Goal: Information Seeking & Learning: Learn about a topic

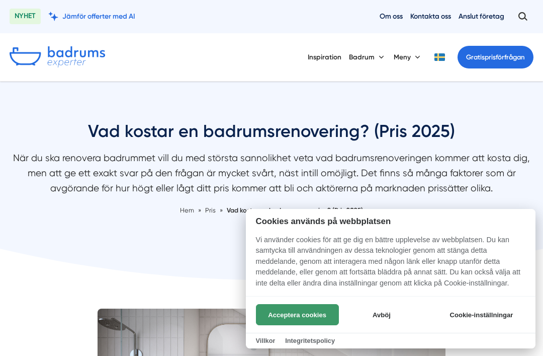
click at [317, 313] on button "Acceptera cookies" at bounding box center [297, 314] width 83 height 21
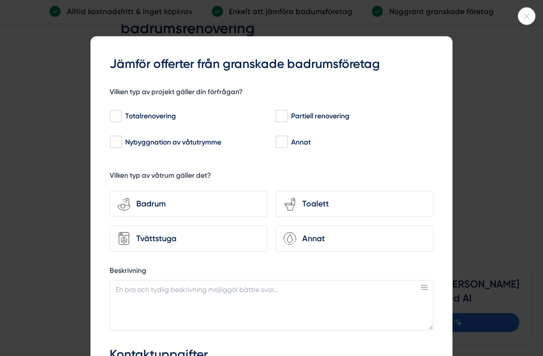
scroll to position [2807, 0]
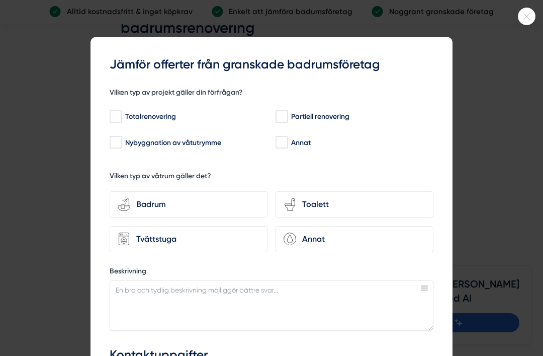
click at [521, 25] on div at bounding box center [271, 178] width 543 height 356
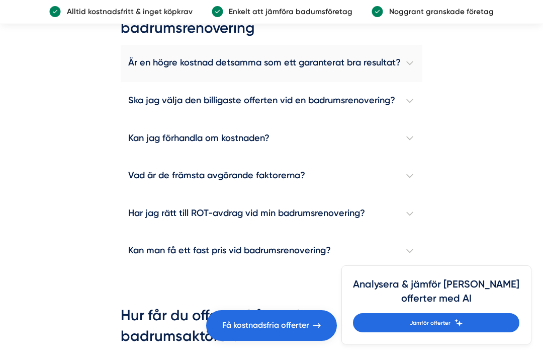
click at [401, 83] on h4 "Är en högre kostnad detsamma som ett garanterat bra resultat?" at bounding box center [272, 64] width 302 height 38
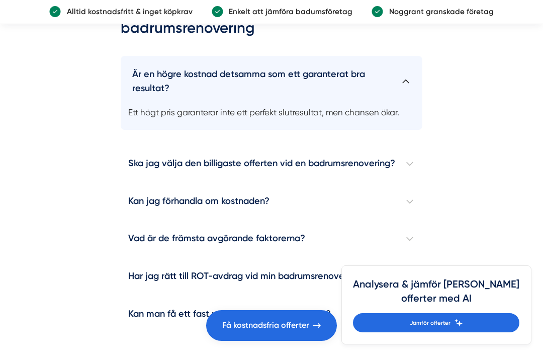
click at [408, 99] on h4 "Är en högre kostnad detsamma som ett garanterat bra resultat?" at bounding box center [272, 77] width 302 height 43
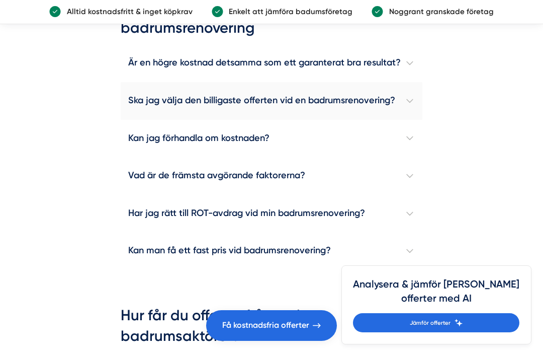
click at [403, 120] on h4 "Ska jag välja den billigaste offerten vid en badrumsrenovering?" at bounding box center [272, 101] width 302 height 38
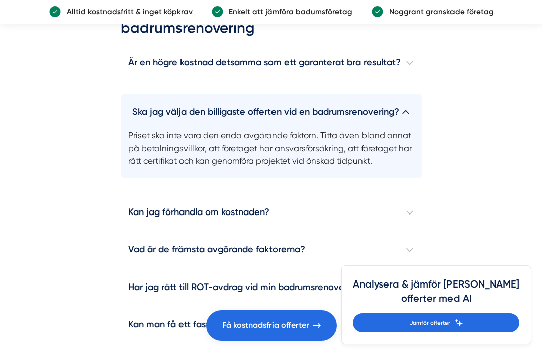
click at [403, 123] on h4 "Ska jag välja den billigaste offerten vid en badrumsrenovering?" at bounding box center [272, 108] width 302 height 29
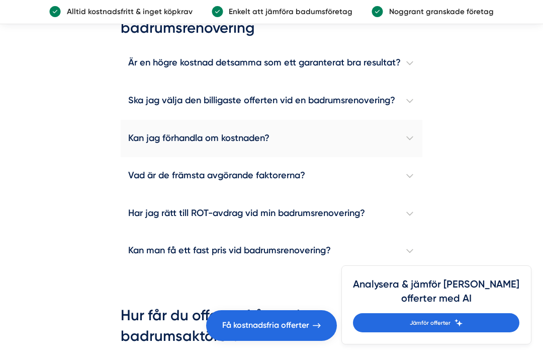
click at [404, 157] on h4 "Kan jag förhandla om kostnaden?" at bounding box center [272, 139] width 302 height 38
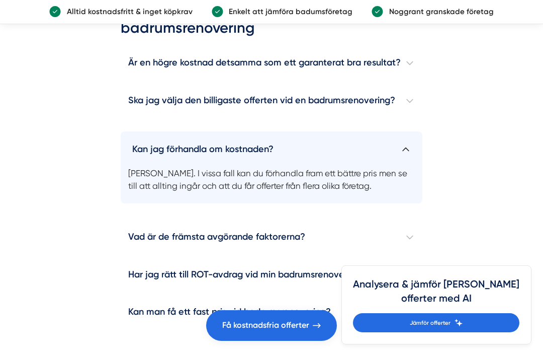
click at [404, 161] on h4 "Kan jag förhandla om kostnaden?" at bounding box center [272, 145] width 302 height 29
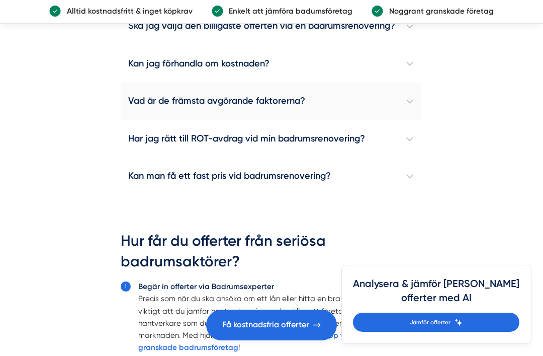
click at [406, 121] on h4 "Vad är de främsta avgörande faktorerna?" at bounding box center [272, 102] width 302 height 38
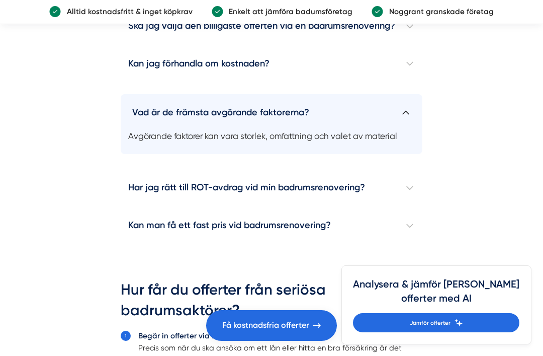
click at [406, 123] on h4 "Vad är de främsta avgörande faktorerna?" at bounding box center [272, 108] width 302 height 29
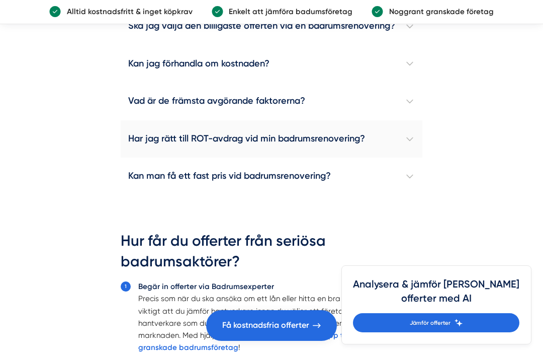
click at [407, 158] on h4 "Har jag rätt till ROT-avdrag vid min badrumsrenovering?" at bounding box center [272, 139] width 302 height 38
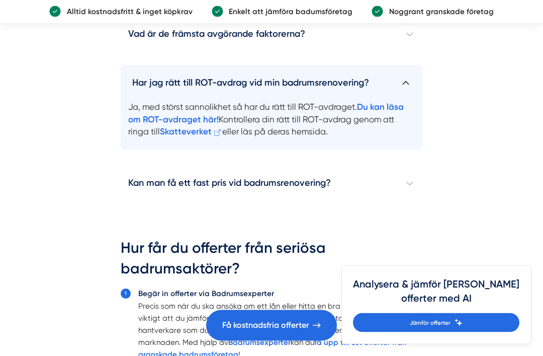
scroll to position [2948, 0]
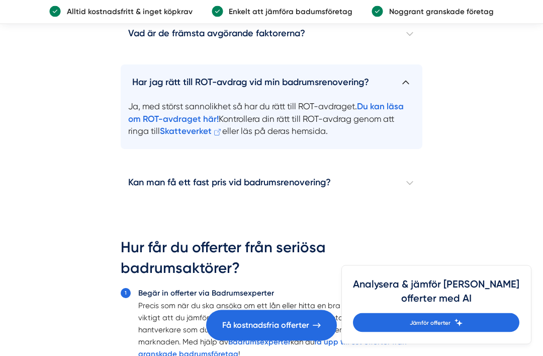
click at [404, 94] on h4 "Har jag rätt till ROT-avdrag vid min badrumsrenovering?" at bounding box center [272, 79] width 302 height 29
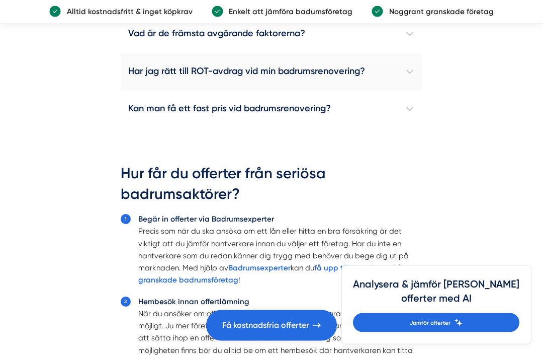
scroll to position [2949, 0]
click at [404, 128] on h4 "Kan man få ett fast pris vid badrumsrenovering?" at bounding box center [272, 109] width 302 height 38
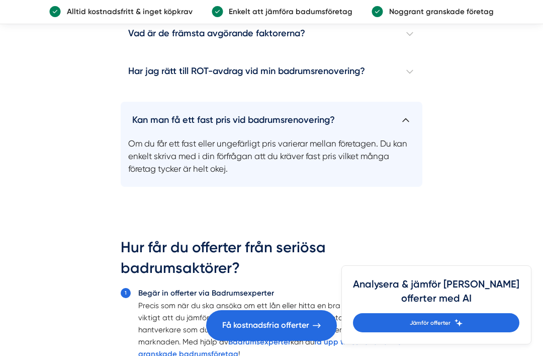
click at [406, 131] on h4 "Kan man få ett fast pris vid badrumsrenovering?" at bounding box center [272, 116] width 302 height 29
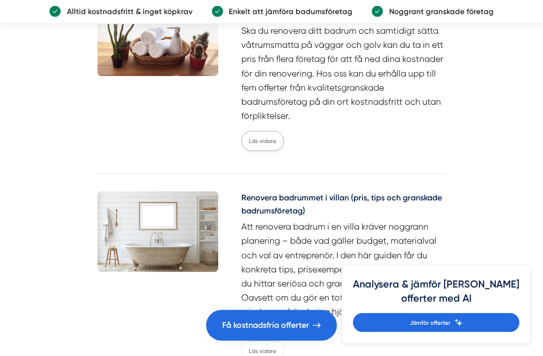
scroll to position [4561, 0]
click at [262, 151] on link "Läs vidare" at bounding box center [263, 141] width 43 height 20
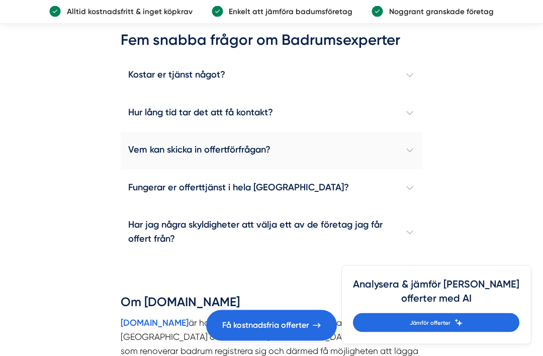
scroll to position [2389, 0]
click at [274, 132] on h4 "Hur lång tid tar det att få kontakt?" at bounding box center [272, 113] width 302 height 38
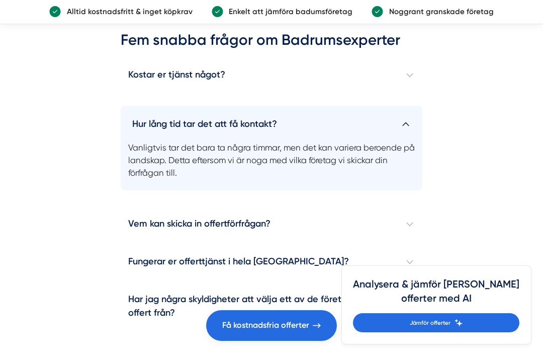
click at [274, 135] on h4 "Hur lång tid tar det att få kontakt?" at bounding box center [272, 120] width 302 height 29
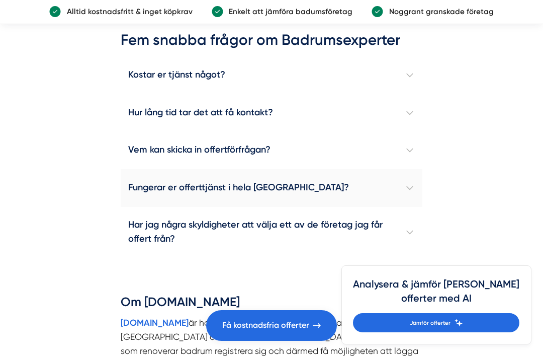
click at [238, 207] on h4 "Fungerar er offerttjänst i hela Sverige?" at bounding box center [272, 188] width 302 height 38
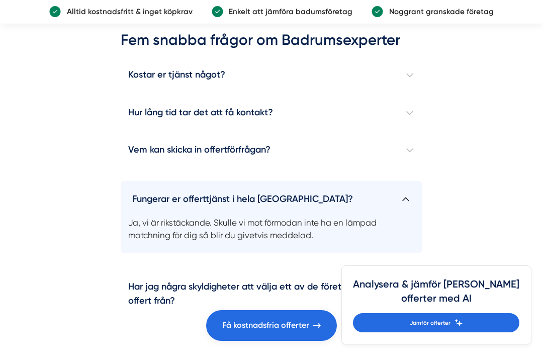
click at [238, 210] on h4 "Fungerar er offerttjänst i hela Sverige?" at bounding box center [272, 195] width 302 height 29
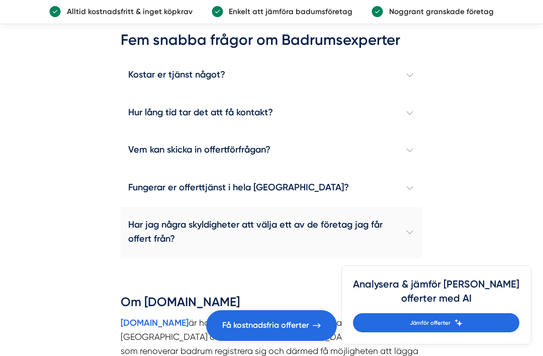
click at [234, 255] on h4 "Har jag några skyldigheter att välja ett av de företag jag får offert från?" at bounding box center [272, 232] width 302 height 51
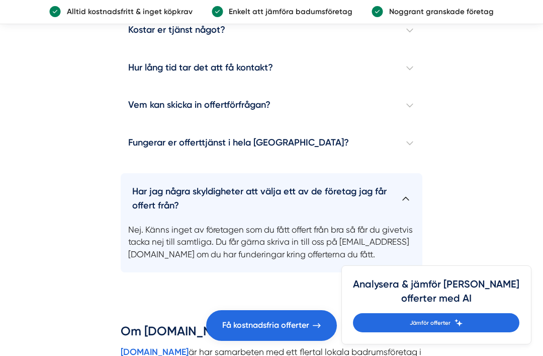
scroll to position [2441, 0]
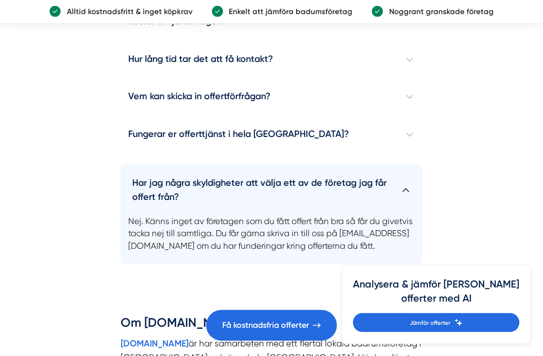
click at [251, 208] on h4 "Har jag några skyldigheter att välja ett av de företag jag får offert från?" at bounding box center [272, 186] width 302 height 43
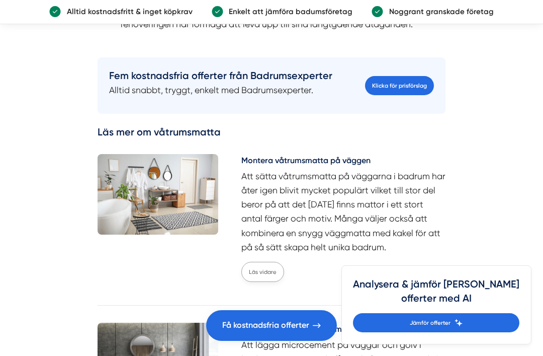
scroll to position [3006, 0]
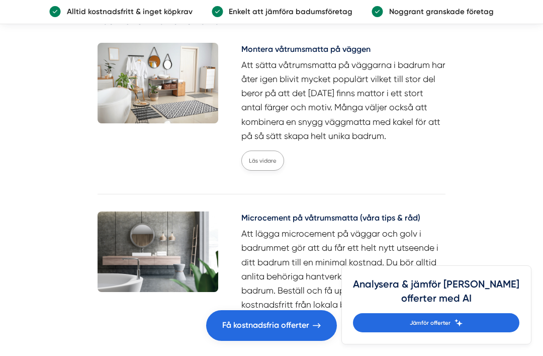
click at [261, 171] on link "Läs vidare" at bounding box center [263, 160] width 43 height 20
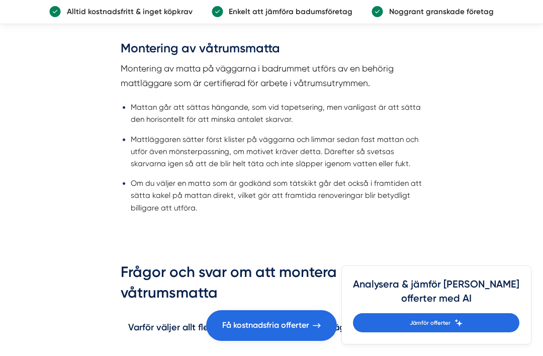
scroll to position [979, 0]
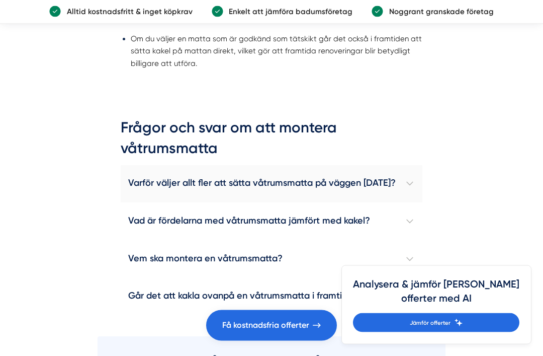
click at [284, 176] on h4 "Varför väljer allt fler att sätta våtrumsmatta på väggen i dag?" at bounding box center [272, 185] width 302 height 38
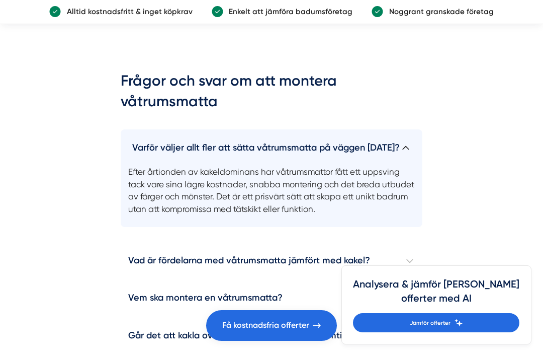
scroll to position [1169, 0]
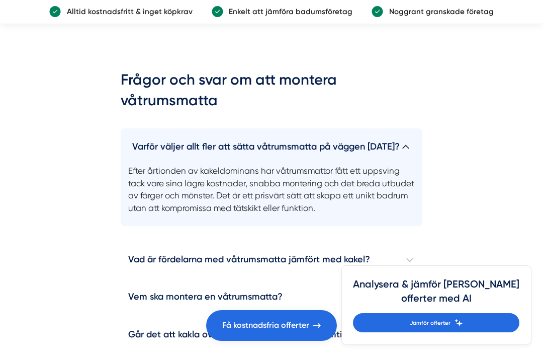
click at [321, 139] on h4 "Varför väljer allt fler att sätta våtrumsmatta på väggen i dag?" at bounding box center [272, 142] width 302 height 29
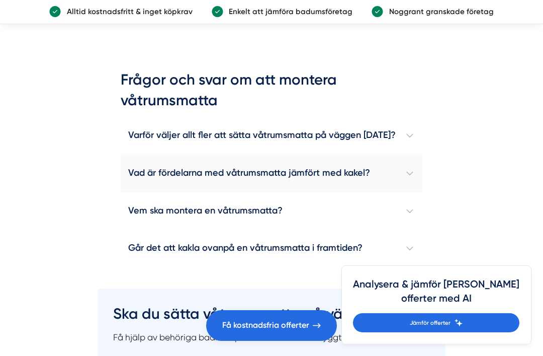
click at [307, 166] on h4 "Vad är fördelarna med våtrumsmatta jämfört med kakel?" at bounding box center [272, 173] width 302 height 38
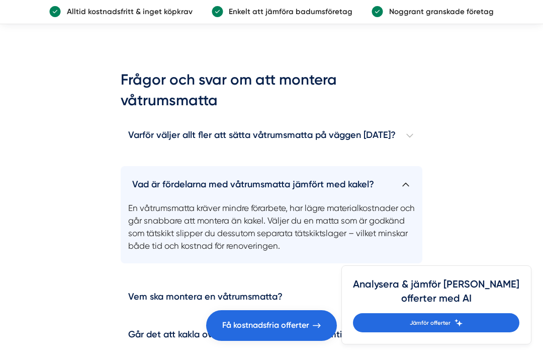
click at [305, 173] on h4 "Vad är fördelarna med våtrumsmatta jämfört med kakel?" at bounding box center [272, 180] width 302 height 29
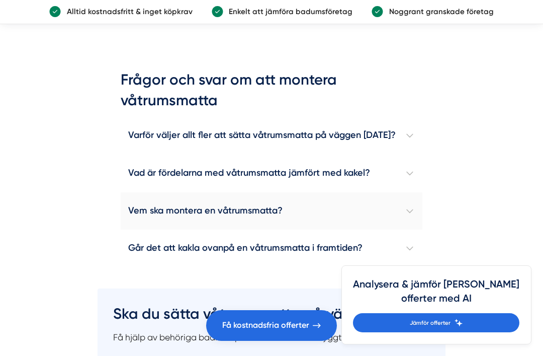
click at [297, 196] on h4 "Vem ska montera en våtrumsmatta?" at bounding box center [272, 211] width 302 height 38
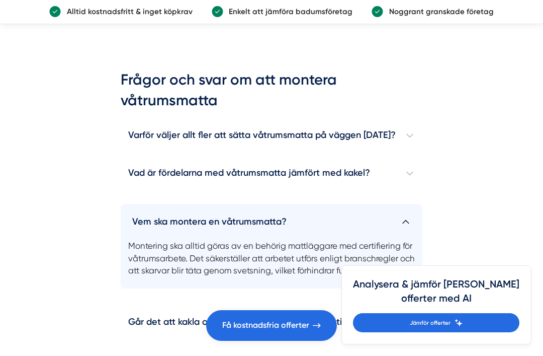
click at [296, 204] on h4 "Vem ska montera en våtrumsmatta?" at bounding box center [272, 218] width 302 height 29
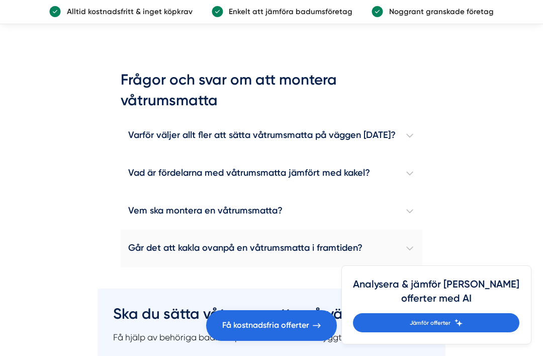
click at [286, 229] on h4 "Går det att kakla ovanpå en våtrumsmatta i framtiden?" at bounding box center [272, 248] width 302 height 38
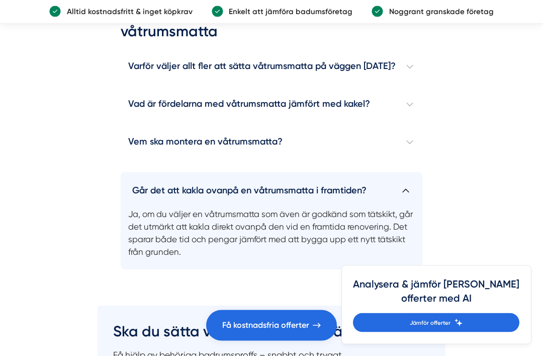
scroll to position [1238, 0]
click at [220, 178] on h4 "Går det att kakla ovanpå en våtrumsmatta i framtiden?" at bounding box center [272, 186] width 302 height 29
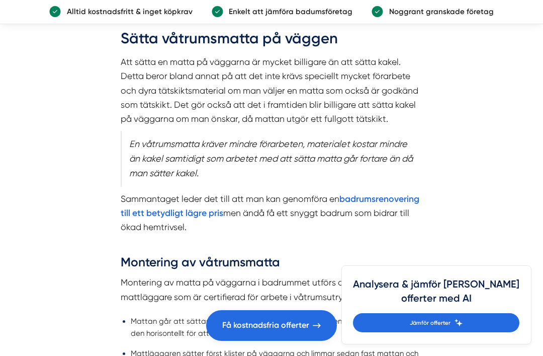
scroll to position [763, 0]
click at [220, 209] on strong "badrumsrenovering till ett betydligt lägre pris" at bounding box center [270, 206] width 299 height 25
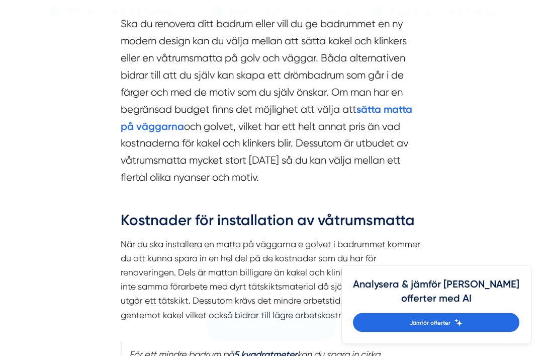
scroll to position [835, 0]
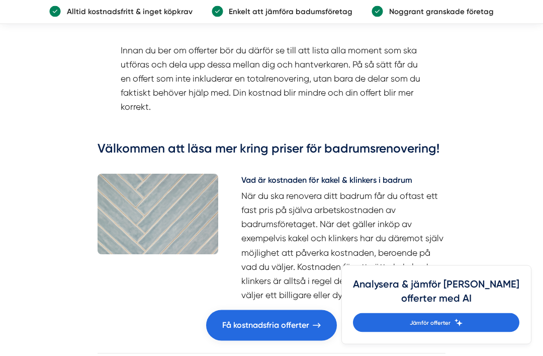
scroll to position [3837, 0]
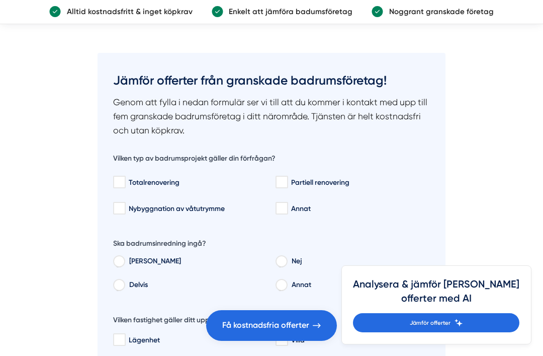
scroll to position [4283, 0]
